Goal: Information Seeking & Learning: Learn about a topic

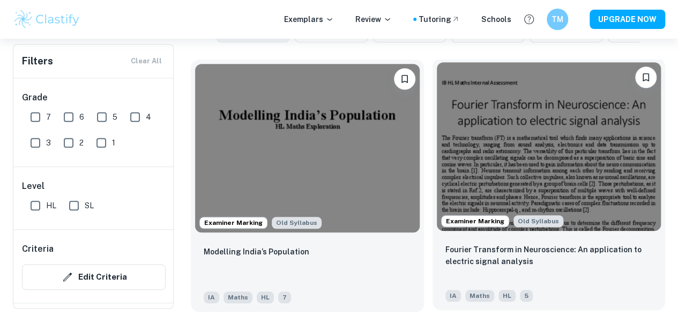
scroll to position [342, 0]
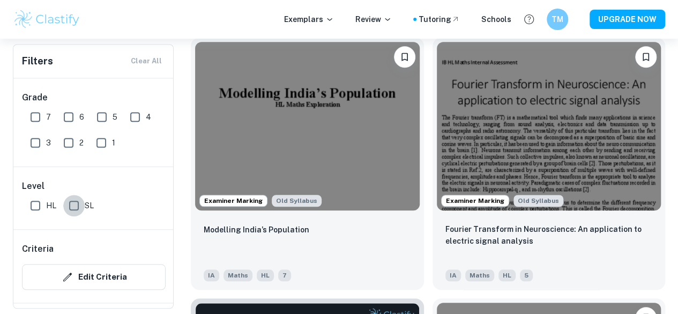
click at [79, 206] on input "SL" at bounding box center [73, 205] width 21 height 21
checkbox input "true"
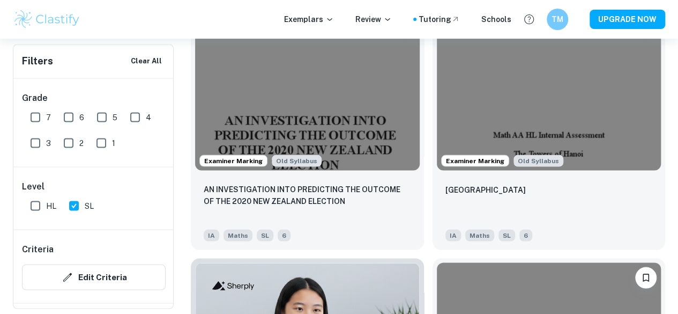
scroll to position [930, 0]
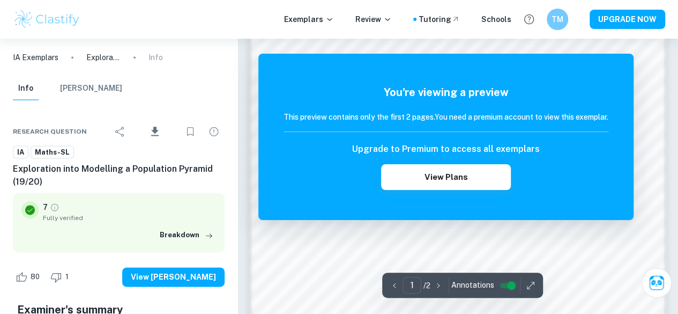
scroll to position [633, 0]
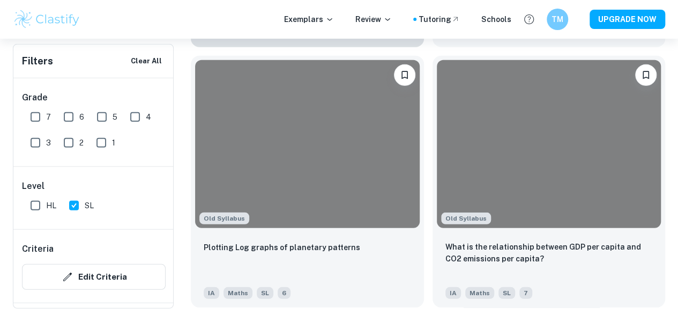
scroll to position [3492, 0]
